Goal: Information Seeking & Learning: Learn about a topic

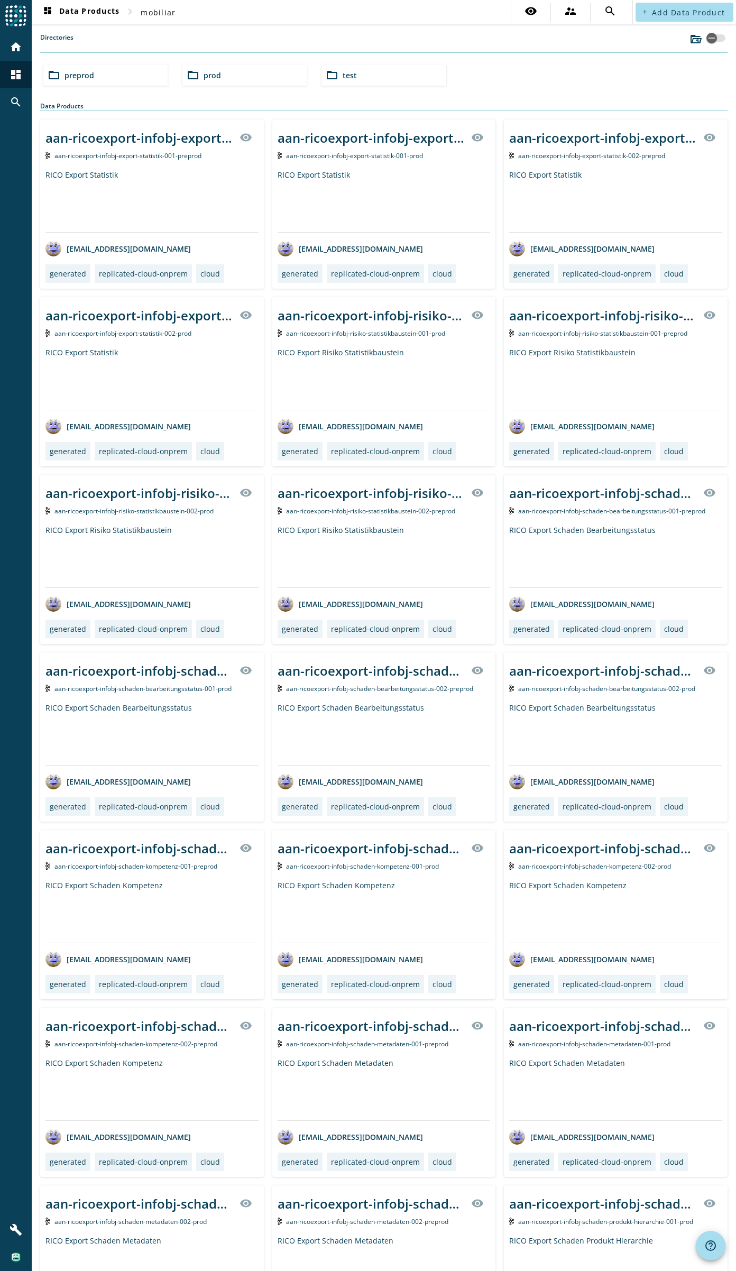
click at [108, 72] on div "folder_open preprod" at bounding box center [105, 75] width 124 height 21
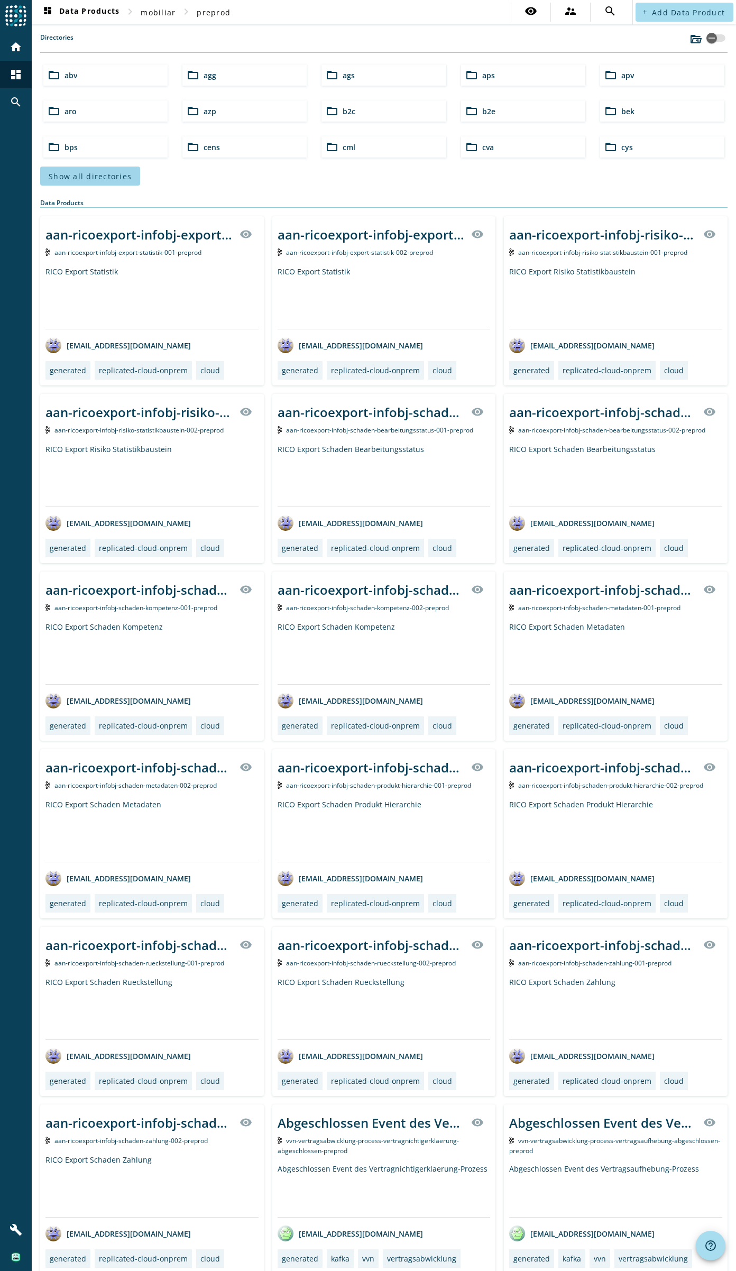
click at [76, 181] on span at bounding box center [90, 175] width 100 height 25
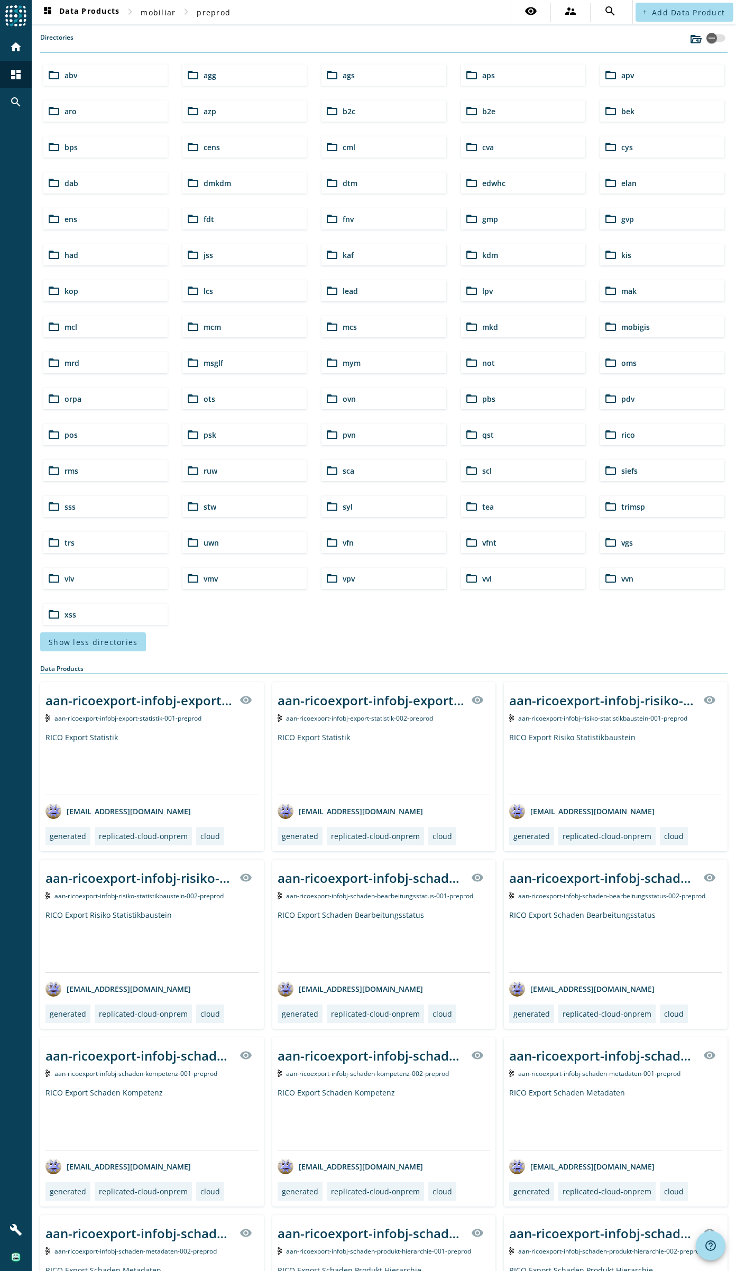
click at [512, 403] on div "folder_open pbs" at bounding box center [523, 398] width 124 height 21
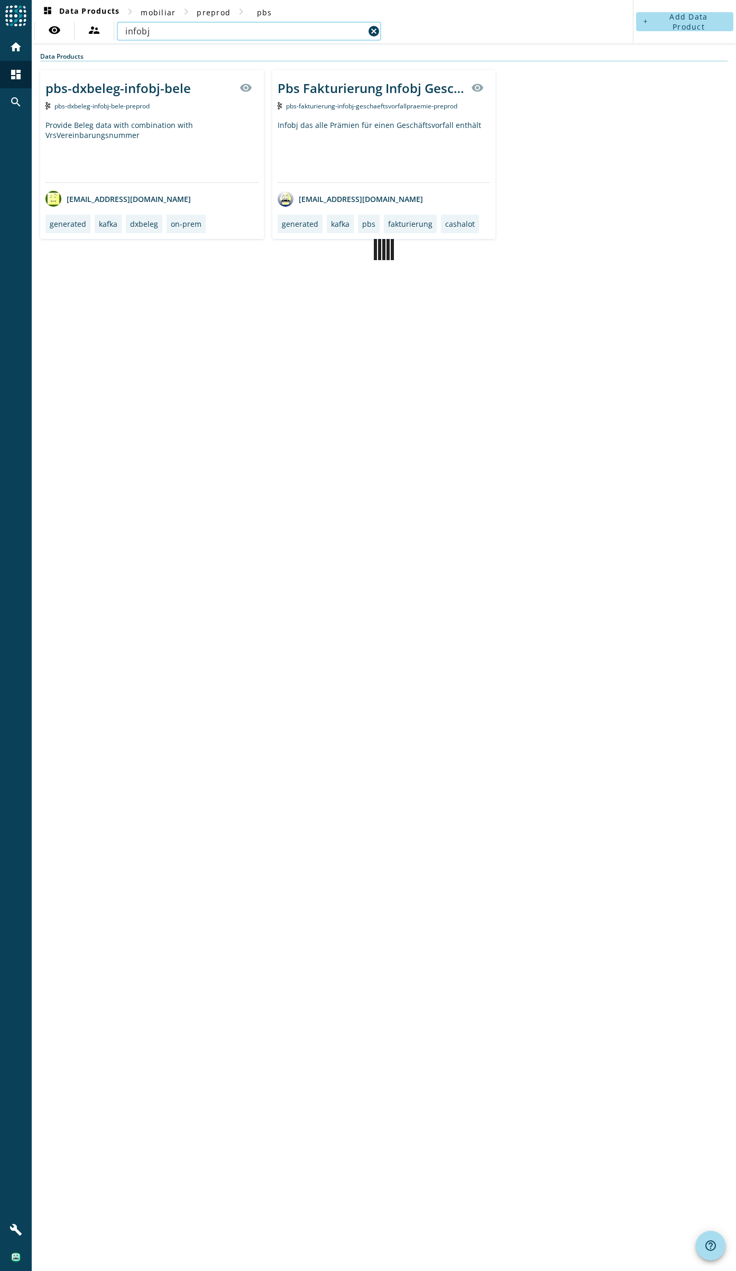
type input "infobj"
click at [173, 144] on div "Provide Beleg data with combination with VrsVereinbarungsnummer" at bounding box center [151, 151] width 213 height 62
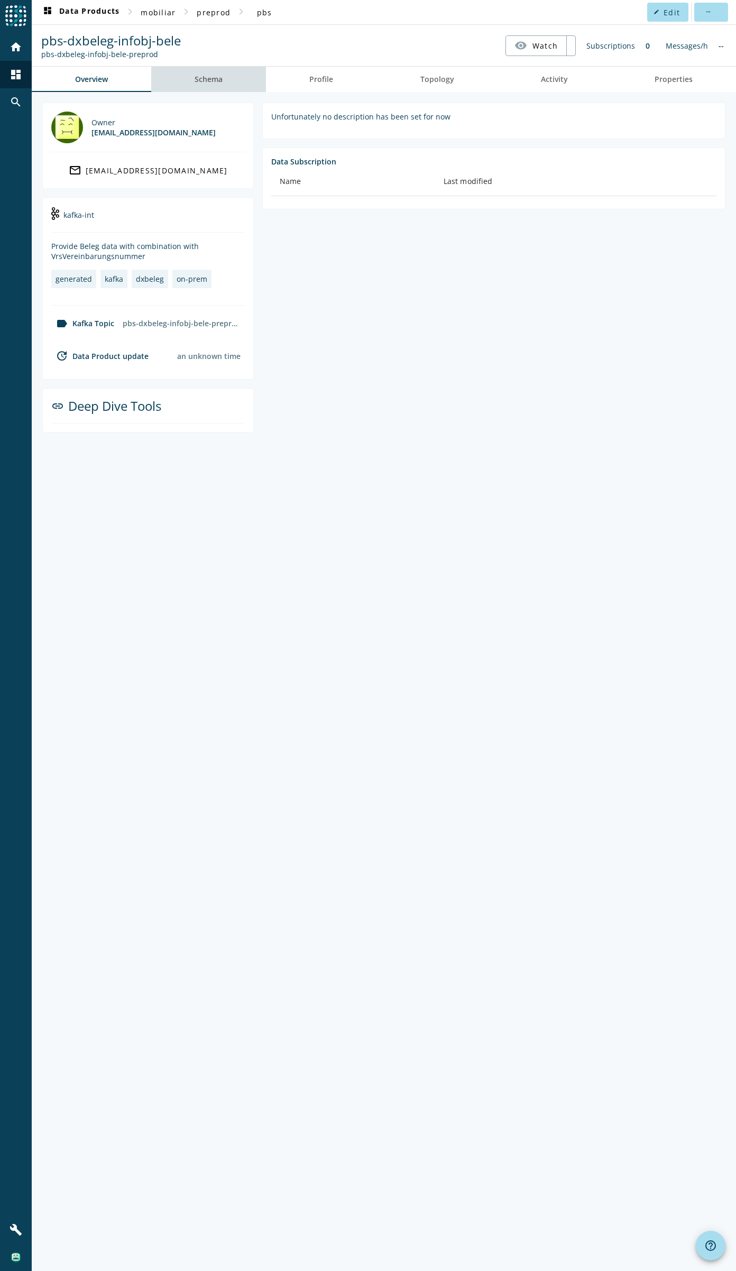
click at [217, 80] on span "Schema" at bounding box center [209, 79] width 28 height 7
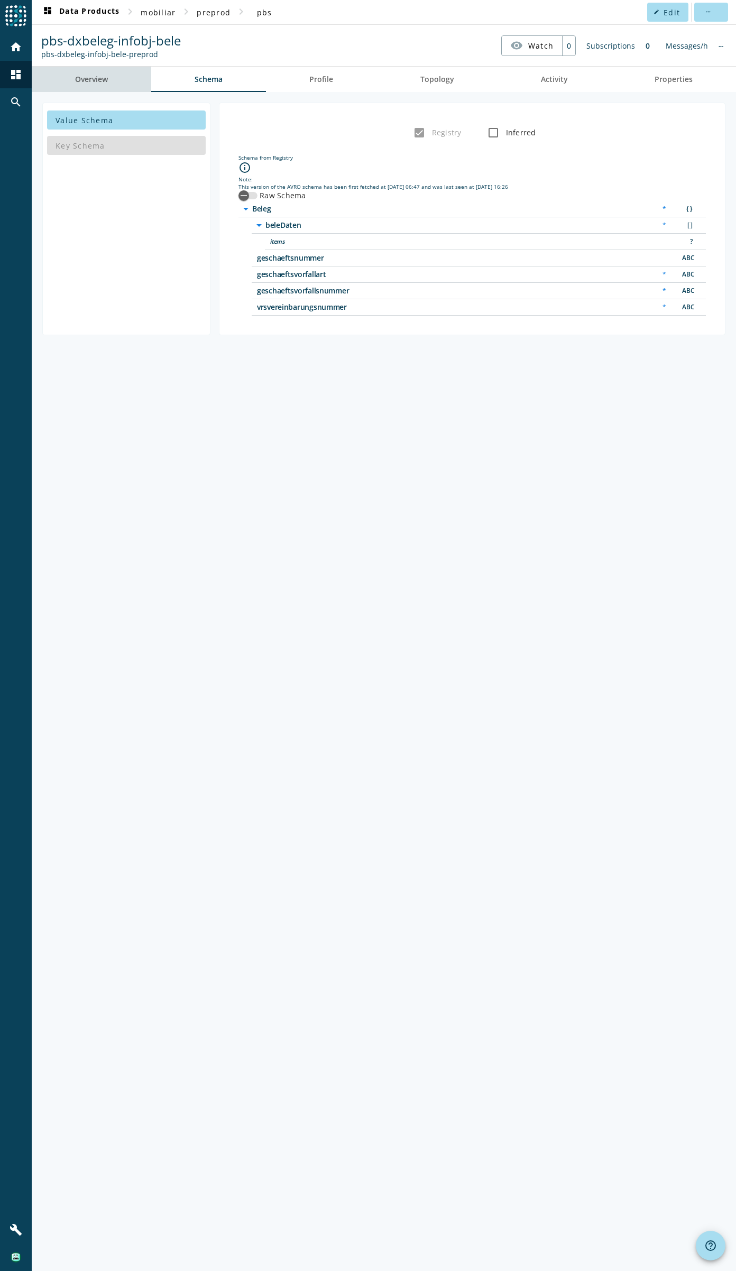
click at [100, 81] on span "Overview" at bounding box center [91, 79] width 33 height 7
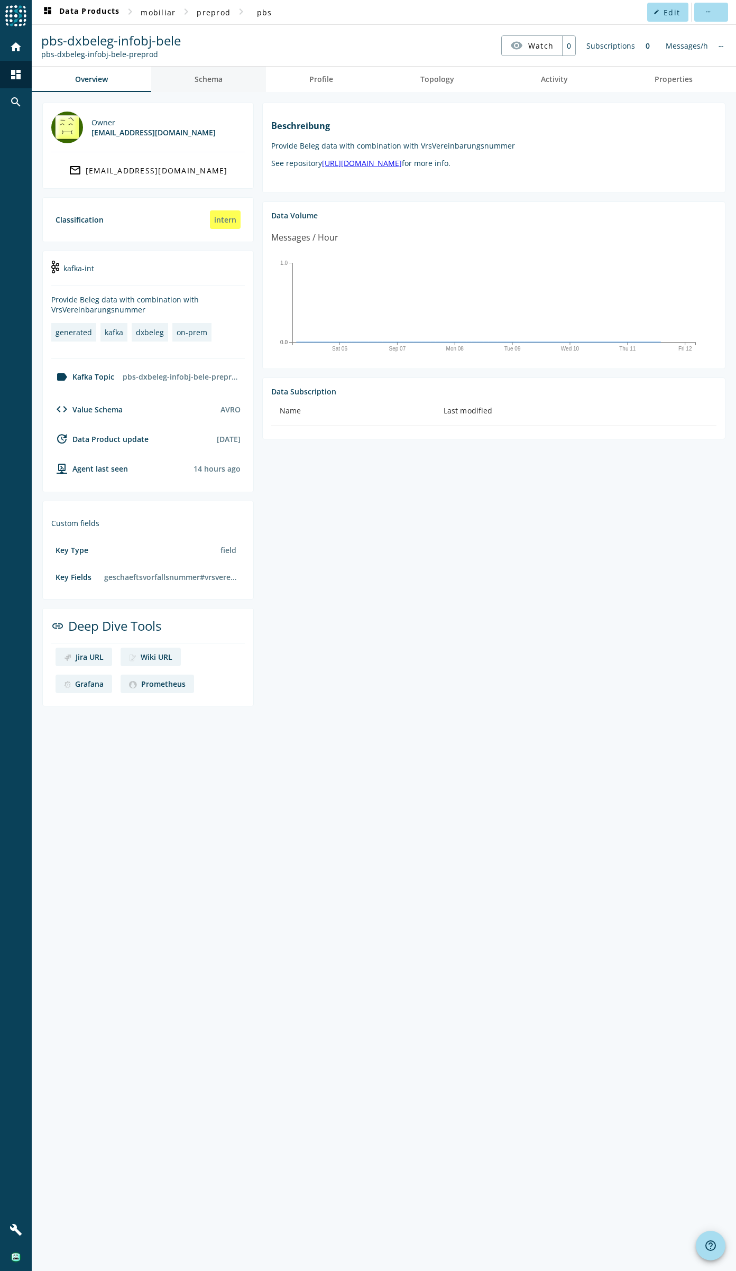
click at [205, 72] on span "Schema" at bounding box center [209, 79] width 28 height 25
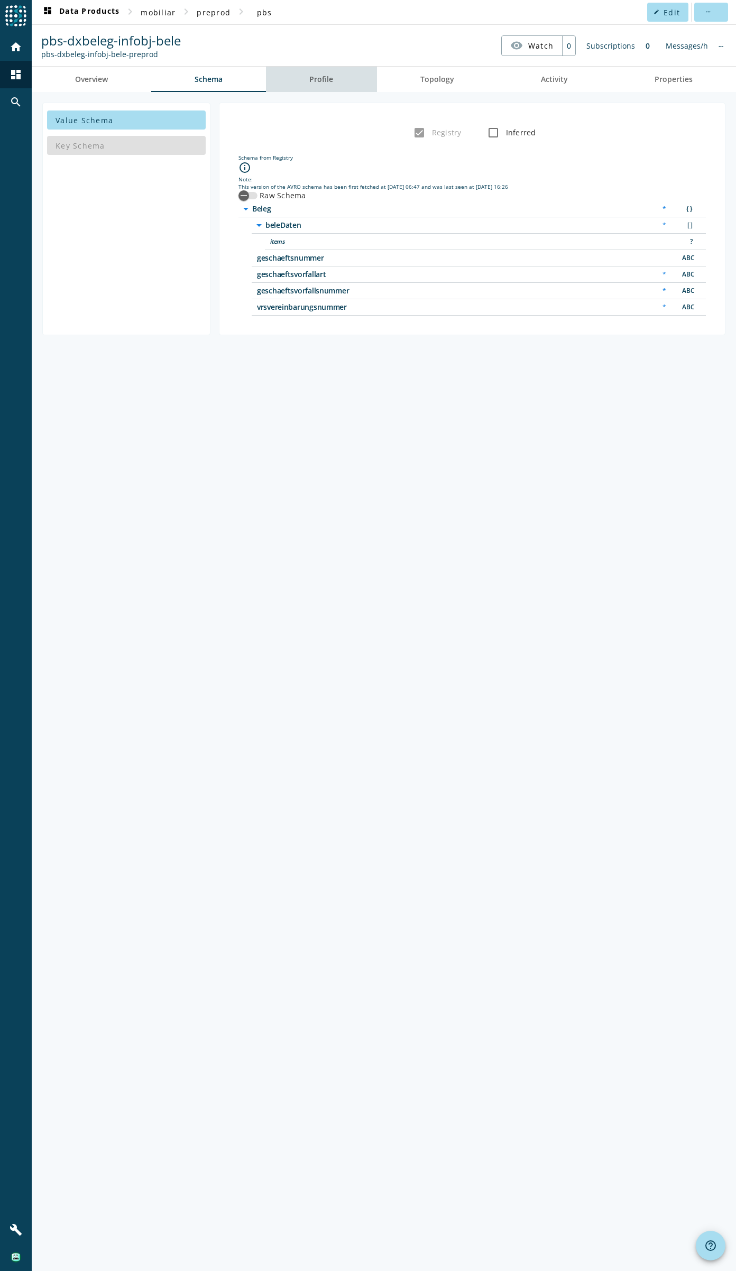
click at [330, 76] on span "Profile" at bounding box center [321, 79] width 24 height 7
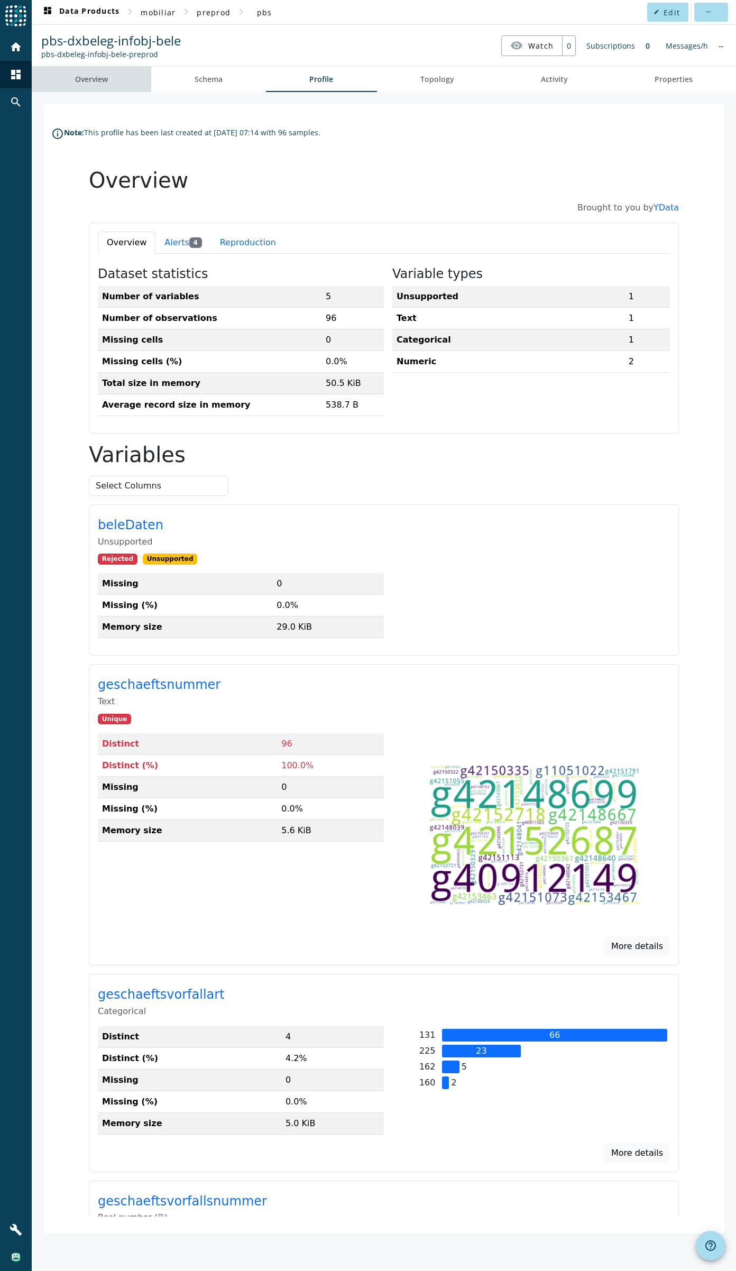
click at [72, 81] on link "Overview" at bounding box center [91, 79] width 119 height 25
